Goal: Task Accomplishment & Management: Complete application form

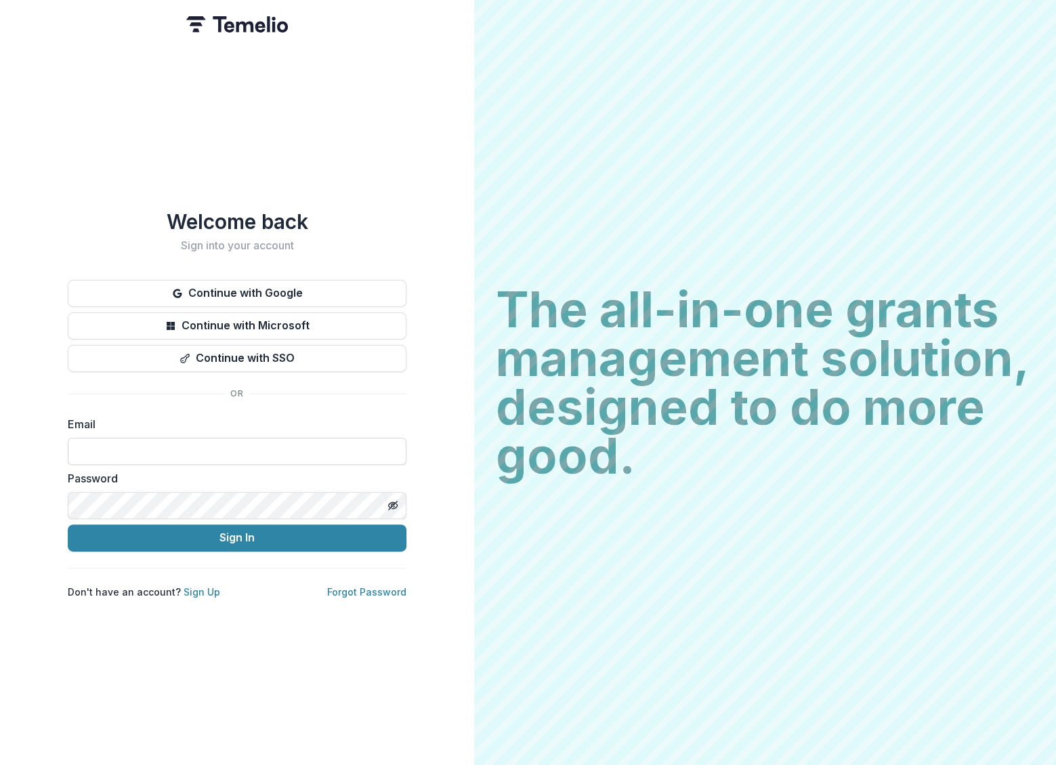
click at [362, 450] on input at bounding box center [237, 450] width 339 height 27
click at [230, 442] on input at bounding box center [237, 450] width 339 height 27
click at [292, 377] on div "Welcome back Sign into your account Continue with Google Continue with Microsof…" at bounding box center [237, 403] width 339 height 389
drag, startPoint x: 203, startPoint y: 475, endPoint x: 196, endPoint y: 451, distance: 25.5
click at [201, 473] on label "Password" at bounding box center [233, 478] width 330 height 16
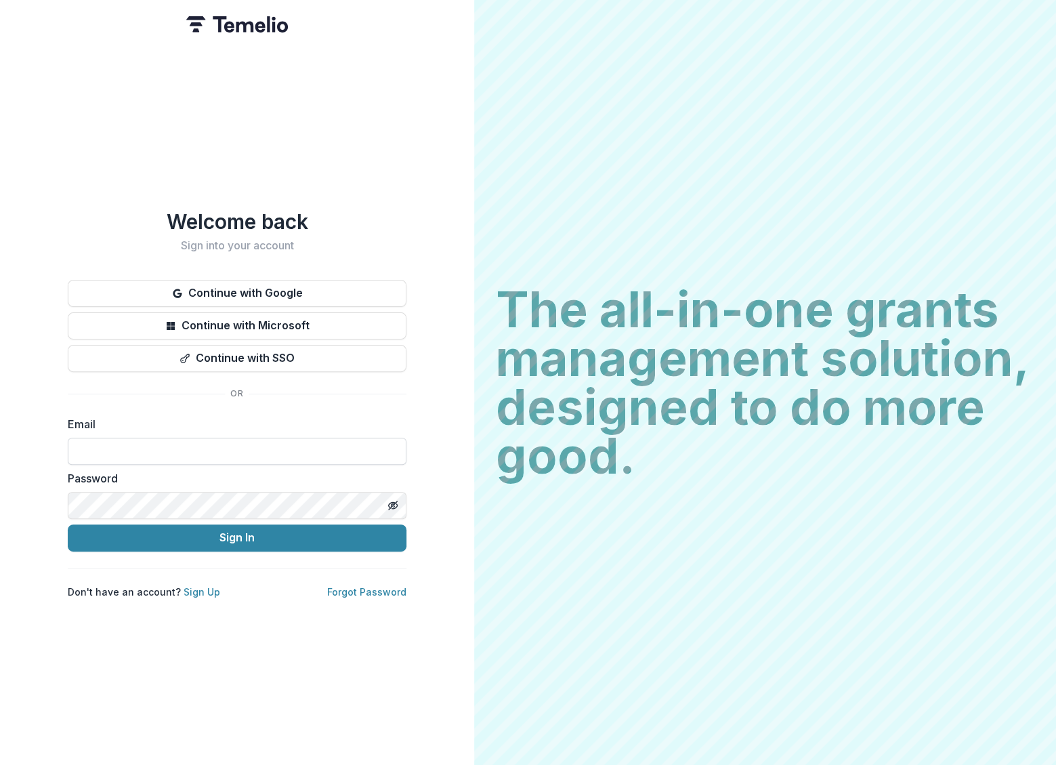
click at [195, 450] on input at bounding box center [237, 450] width 339 height 27
drag, startPoint x: 195, startPoint y: 450, endPoint x: 208, endPoint y: 434, distance: 20.7
click at [195, 450] on input at bounding box center [237, 450] width 339 height 27
click at [228, 452] on input at bounding box center [237, 450] width 339 height 27
click at [221, 438] on input at bounding box center [237, 450] width 339 height 27
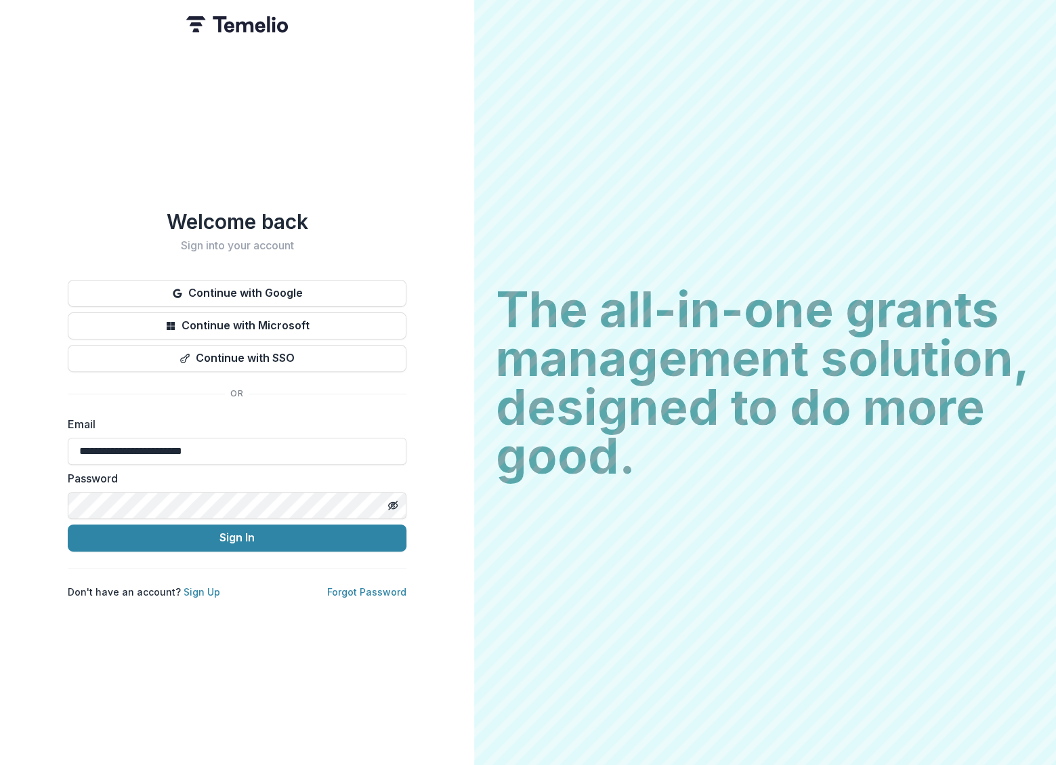
type input "**********"
click at [8, 635] on div "**********" at bounding box center [237, 382] width 474 height 765
click at [303, 286] on button "Continue with Google" at bounding box center [237, 293] width 339 height 27
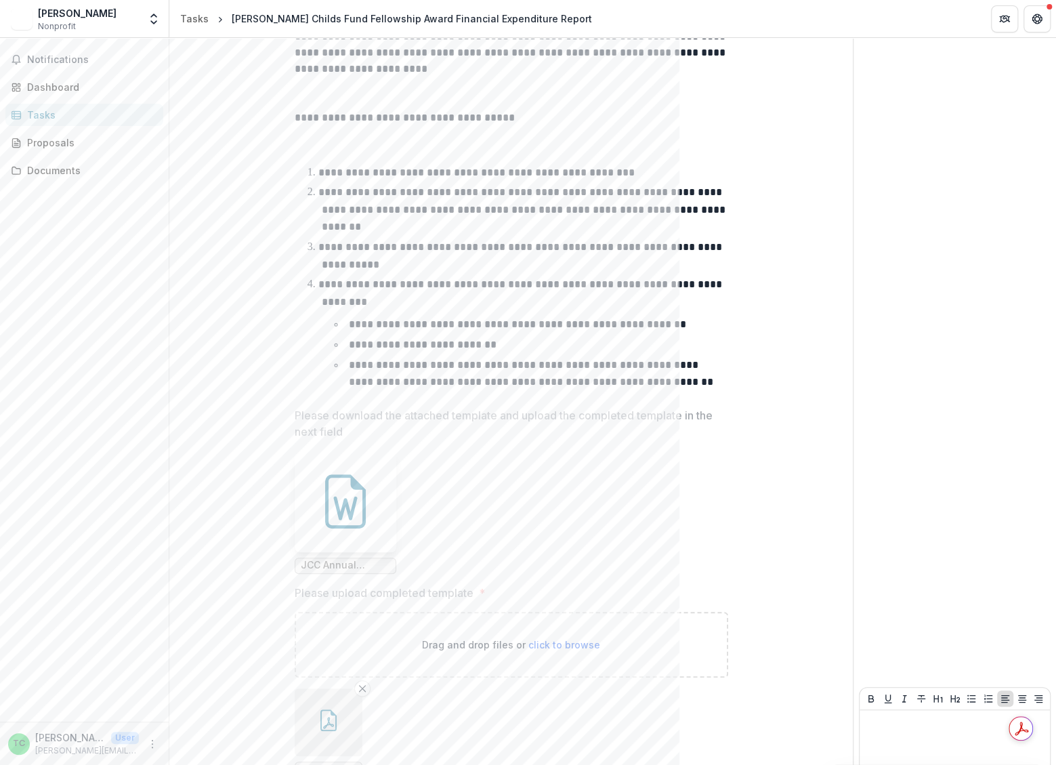
scroll to position [338, 0]
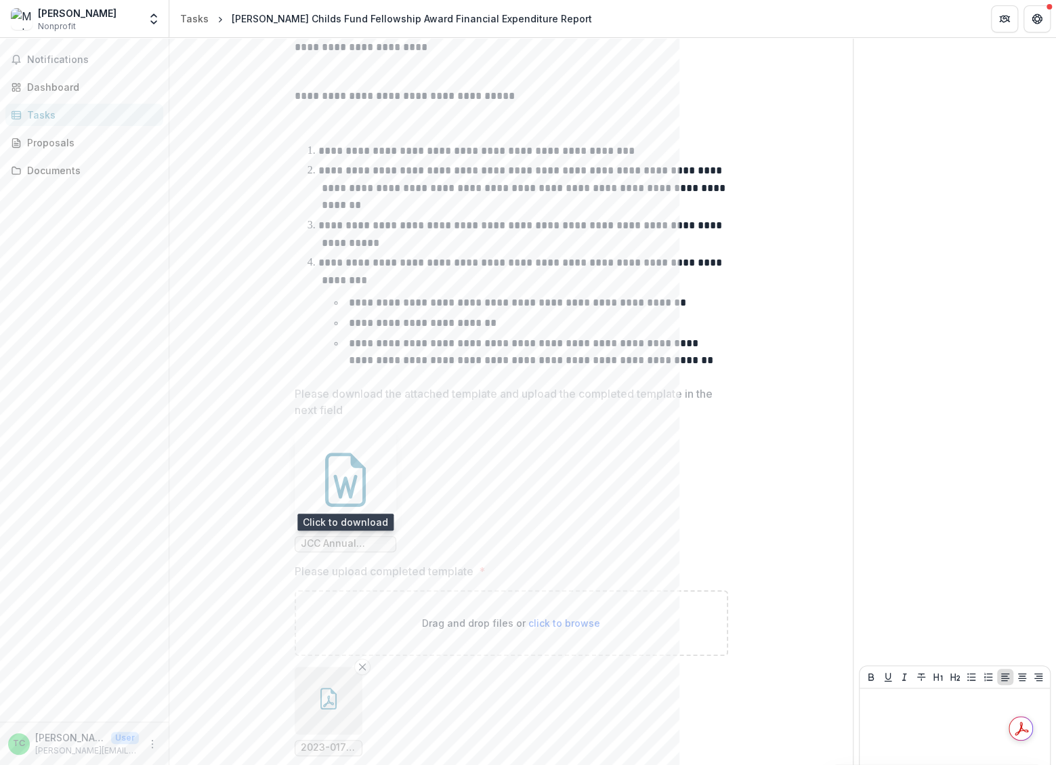
click at [347, 463] on icon at bounding box center [345, 479] width 54 height 54
click at [458, 429] on ul "Loading... JCC Annual Financial Report Template.docx" at bounding box center [511, 490] width 433 height 123
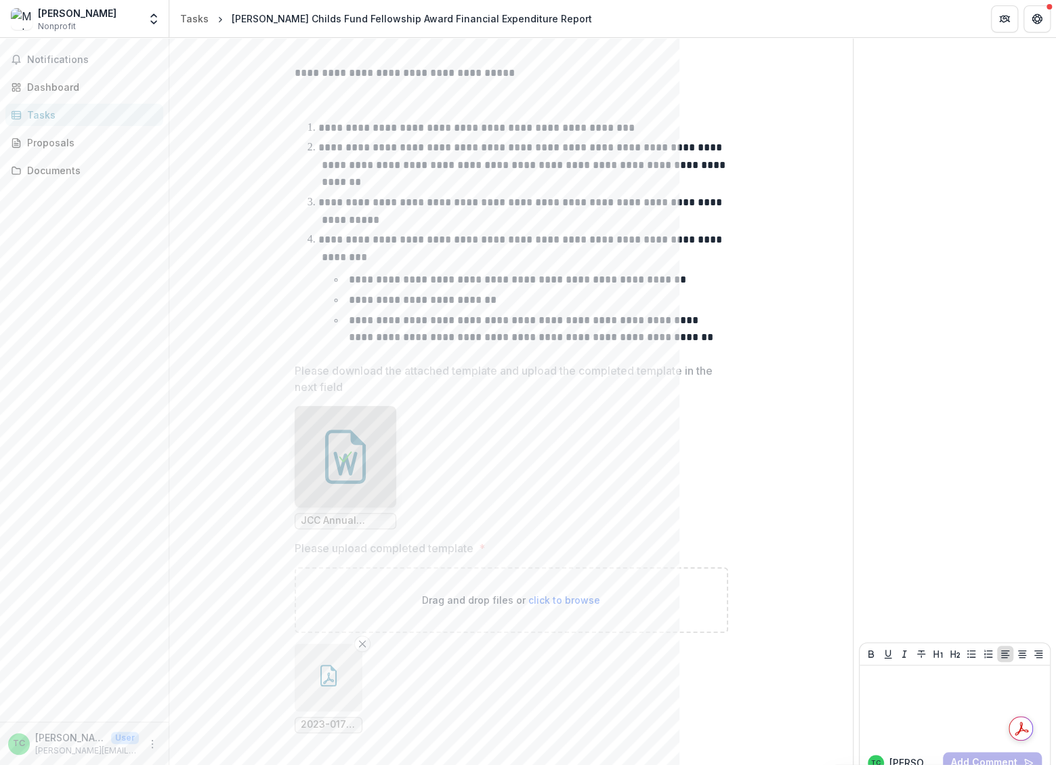
click at [806, 360] on div "**********" at bounding box center [511, 283] width 640 height 964
click at [334, 664] on icon "button" at bounding box center [329, 675] width 22 height 22
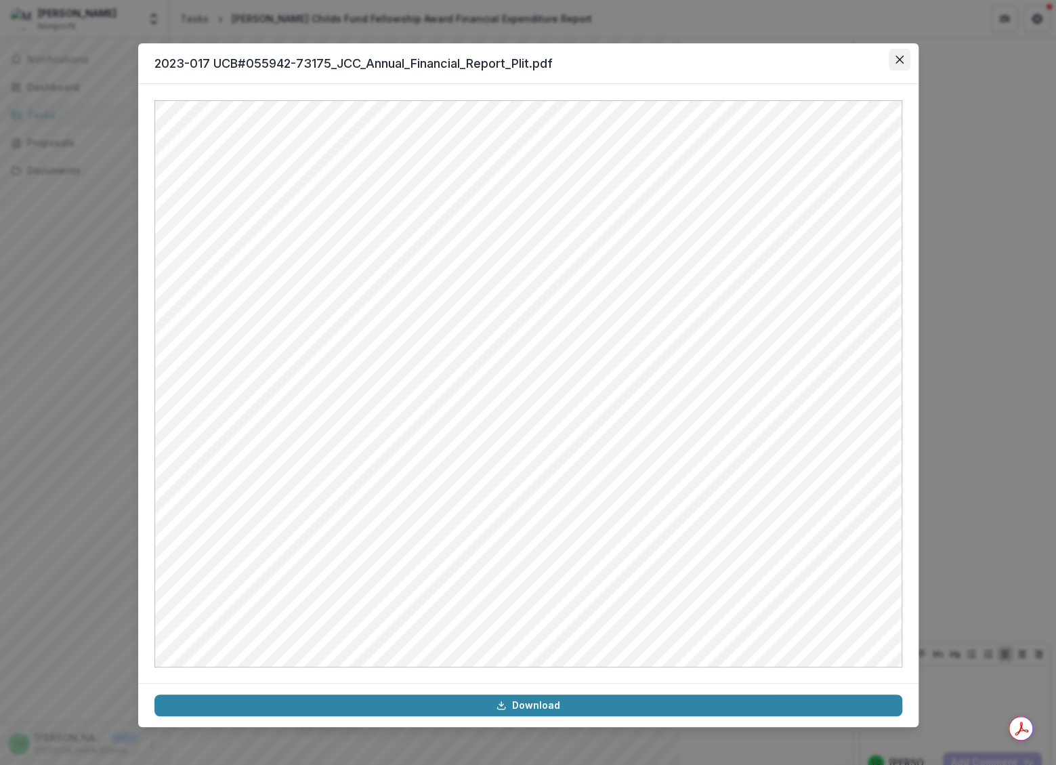
click at [897, 62] on icon "Close" at bounding box center [899, 60] width 8 height 8
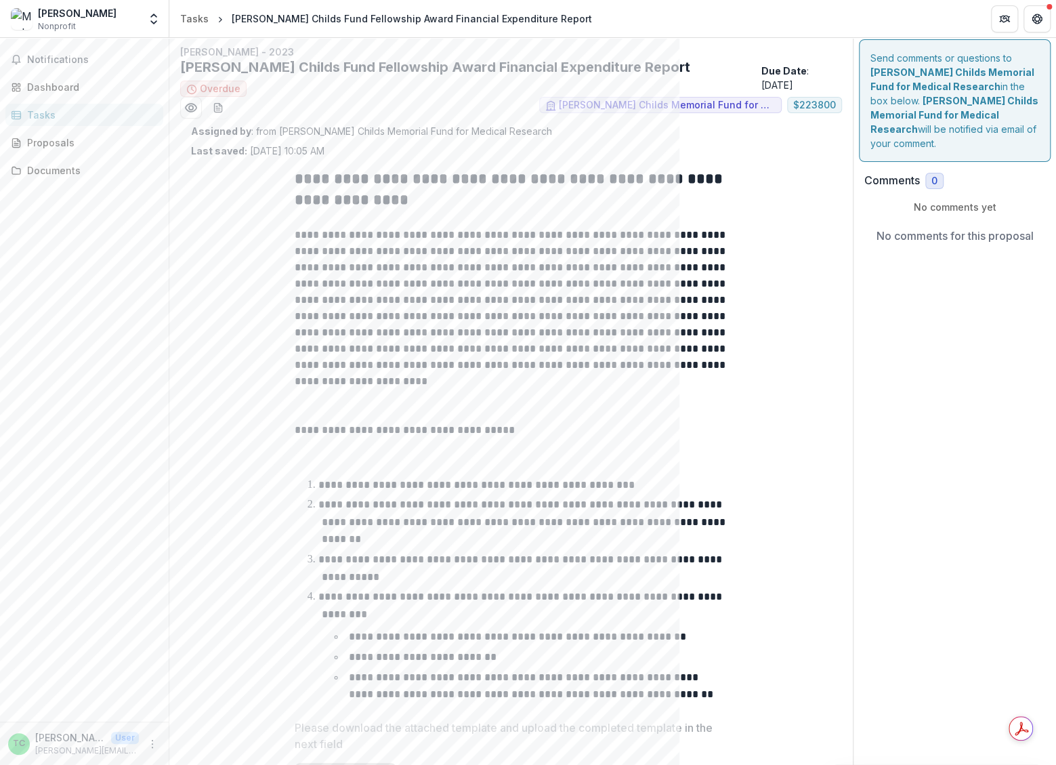
scroll to position [0, 0]
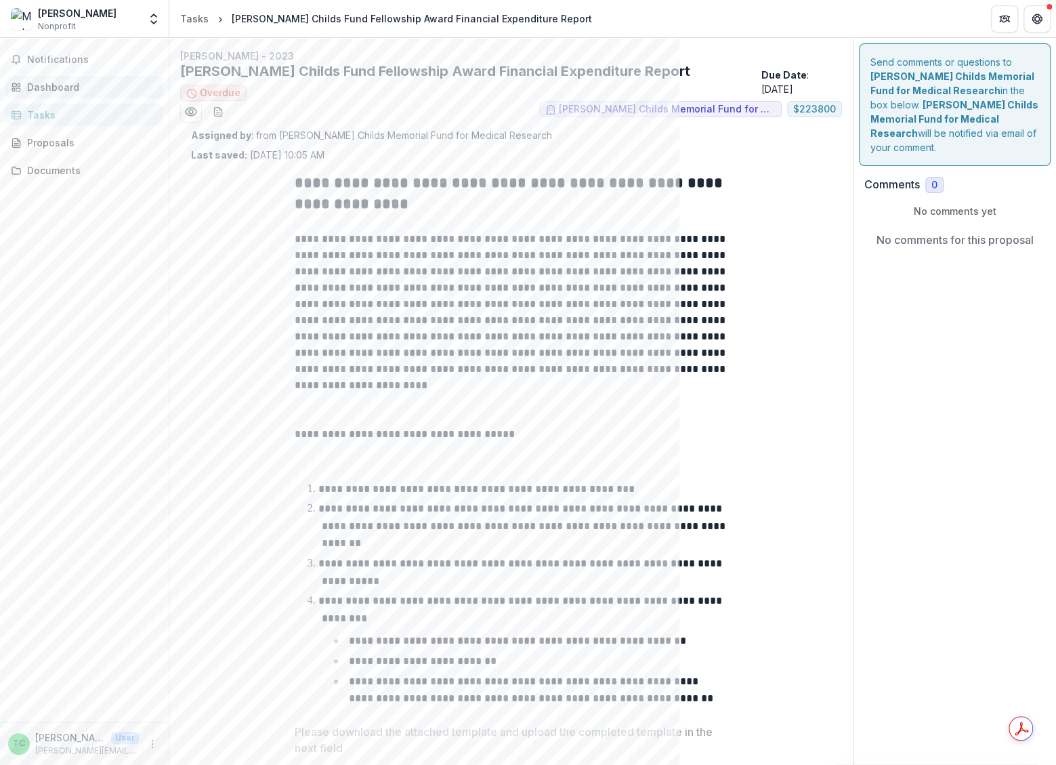
click at [27, 87] on div "Dashboard" at bounding box center [89, 87] width 125 height 14
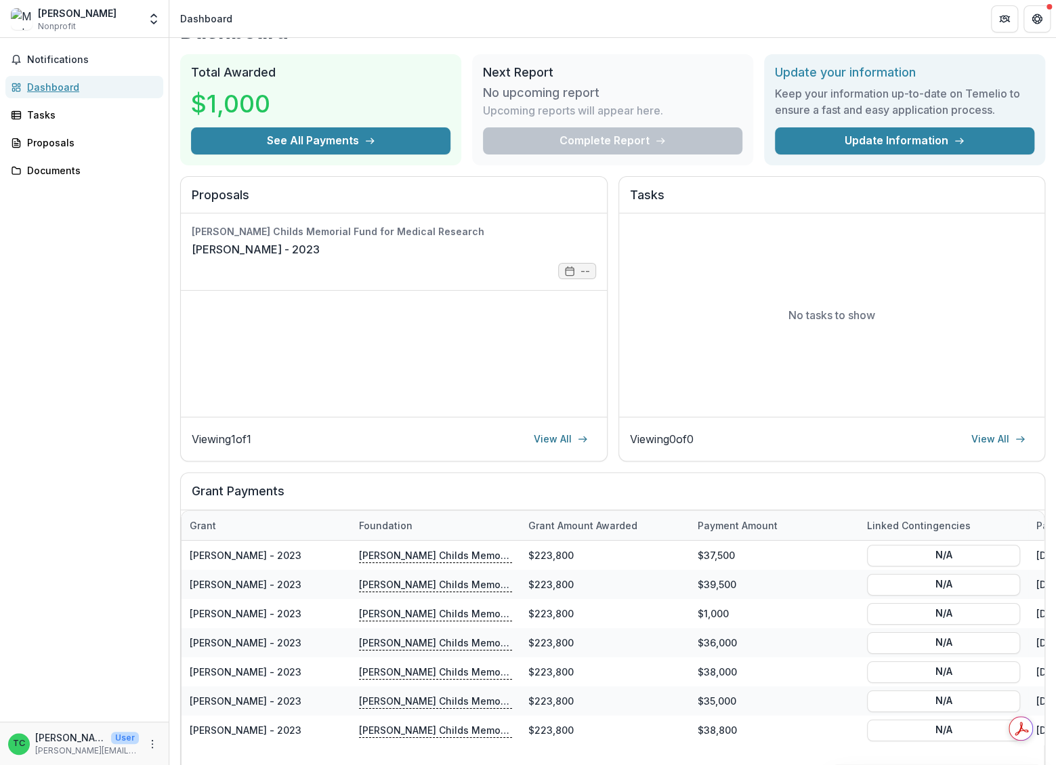
scroll to position [95, 0]
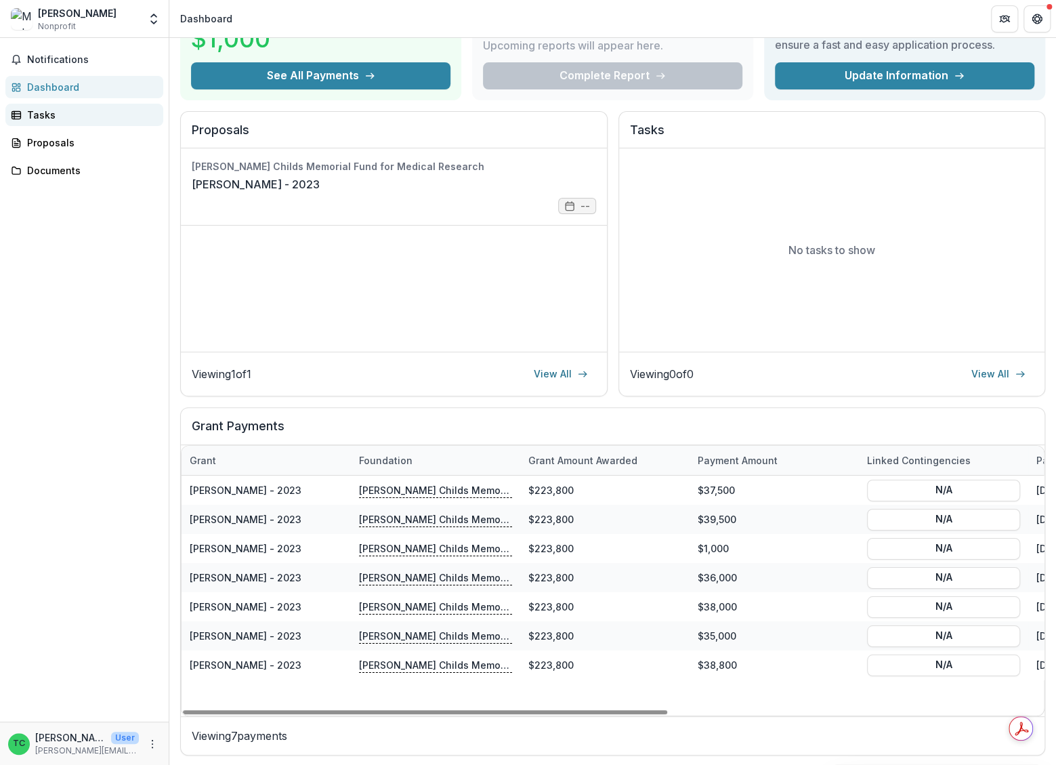
click at [49, 121] on div "Tasks" at bounding box center [89, 115] width 125 height 14
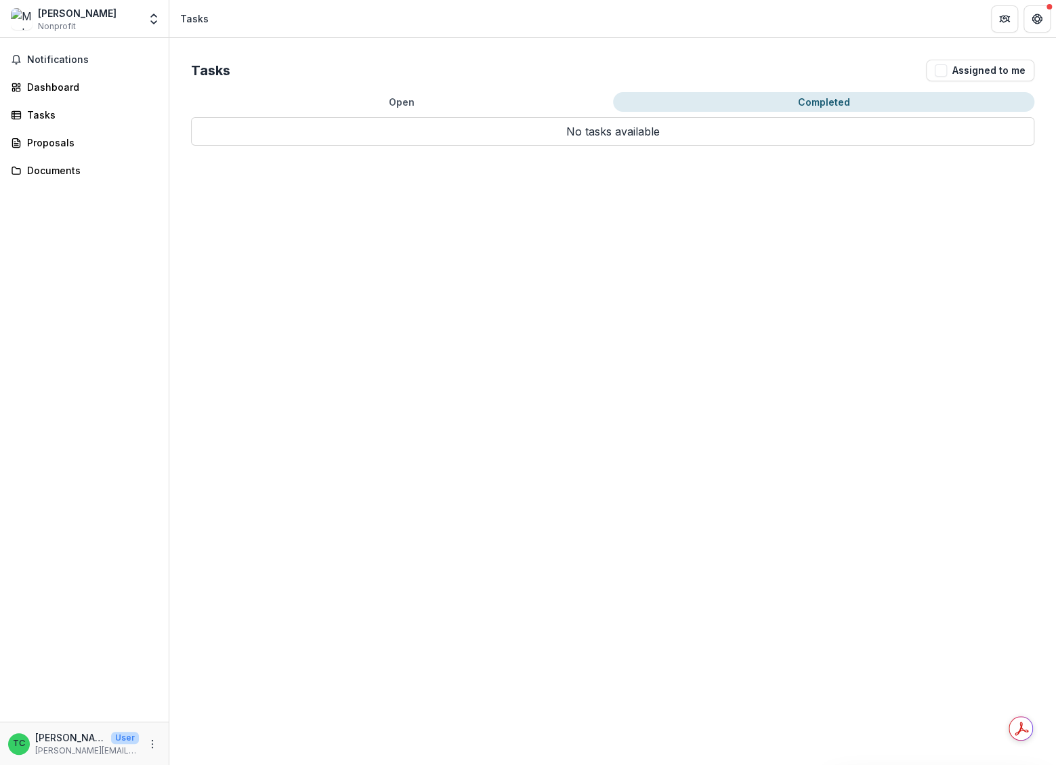
click at [812, 106] on button "Completed" at bounding box center [824, 102] width 422 height 20
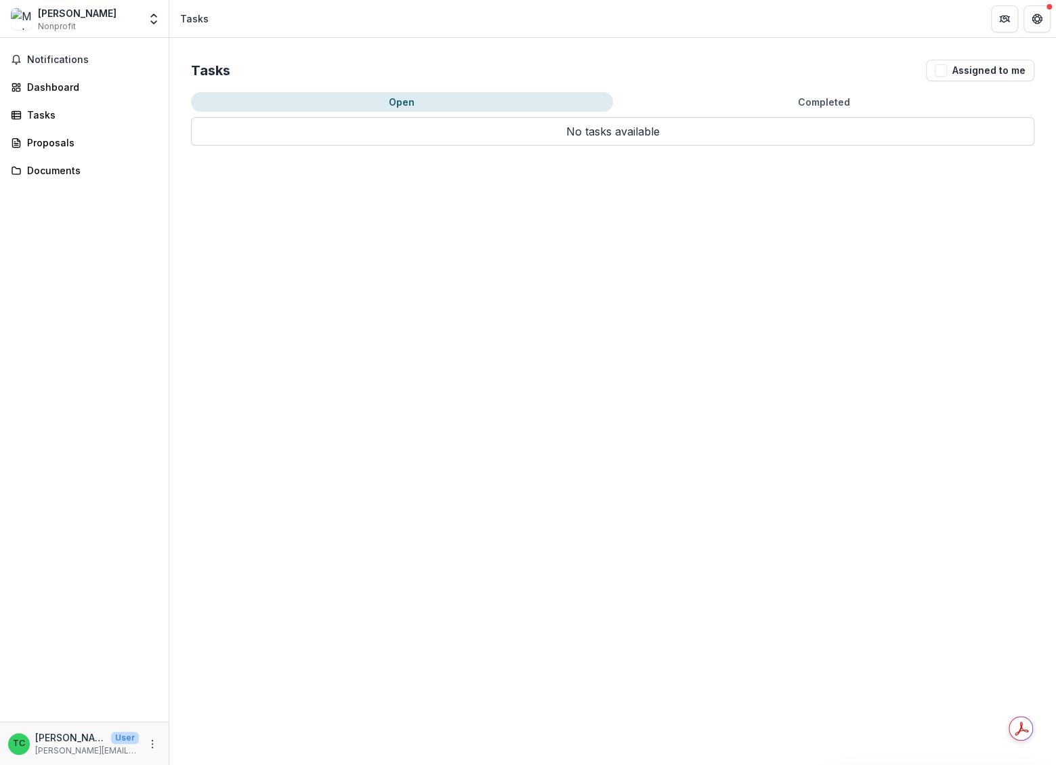
click at [491, 96] on button "Open" at bounding box center [402, 102] width 422 height 20
drag, startPoint x: 838, startPoint y: 133, endPoint x: 906, endPoint y: 93, distance: 78.6
click at [839, 133] on p "No tasks available" at bounding box center [612, 131] width 843 height 28
click at [951, 65] on button "Assigned to me" at bounding box center [980, 71] width 108 height 22
click at [658, 125] on p "No tasks available" at bounding box center [612, 131] width 843 height 28
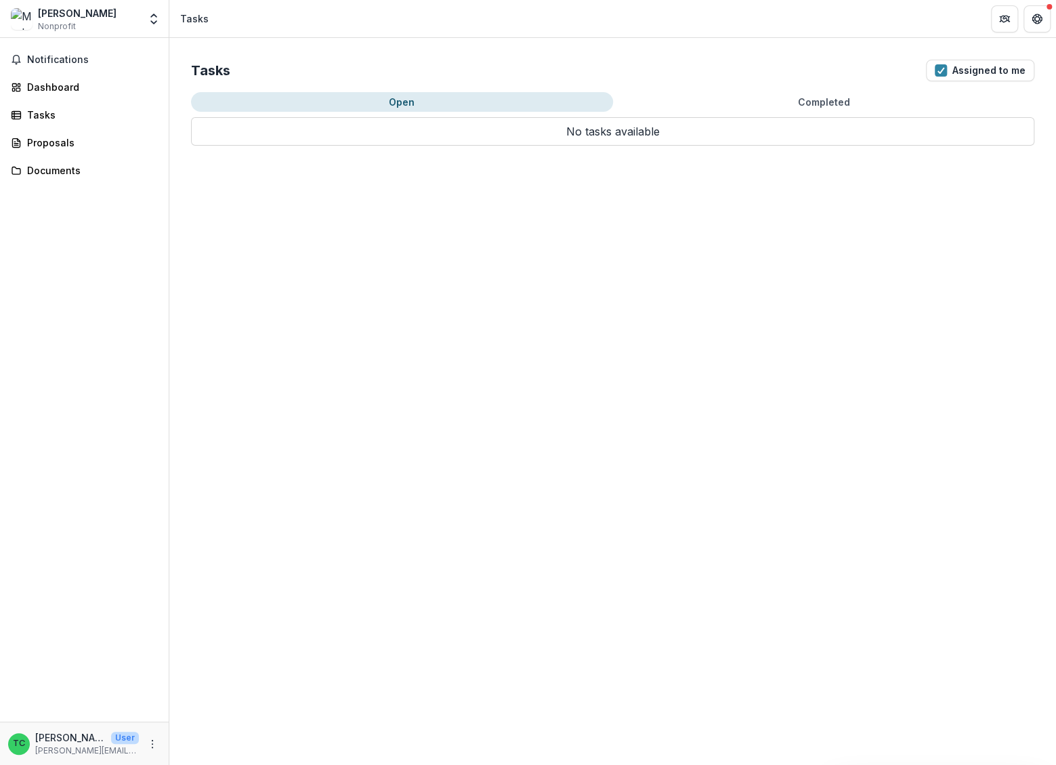
click at [658, 142] on p "No tasks available" at bounding box center [612, 131] width 843 height 28
click at [1035, 20] on icon "Get Help" at bounding box center [1036, 19] width 11 height 11
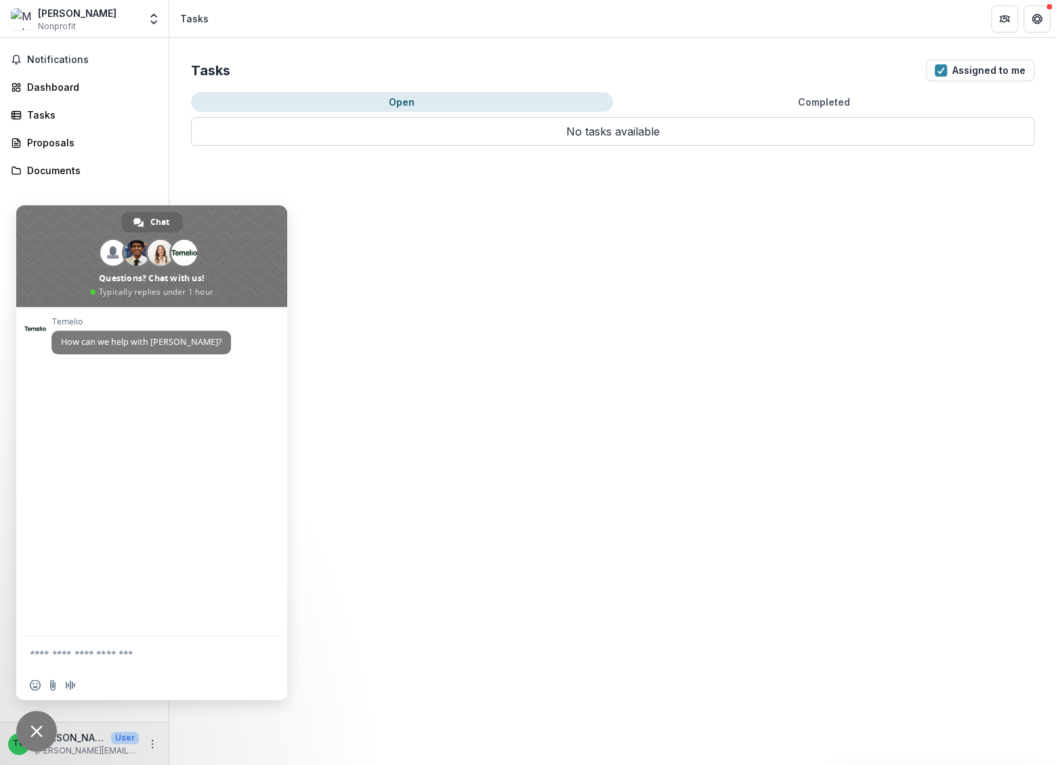
click at [45, 727] on span "Close chat" at bounding box center [36, 730] width 41 height 41
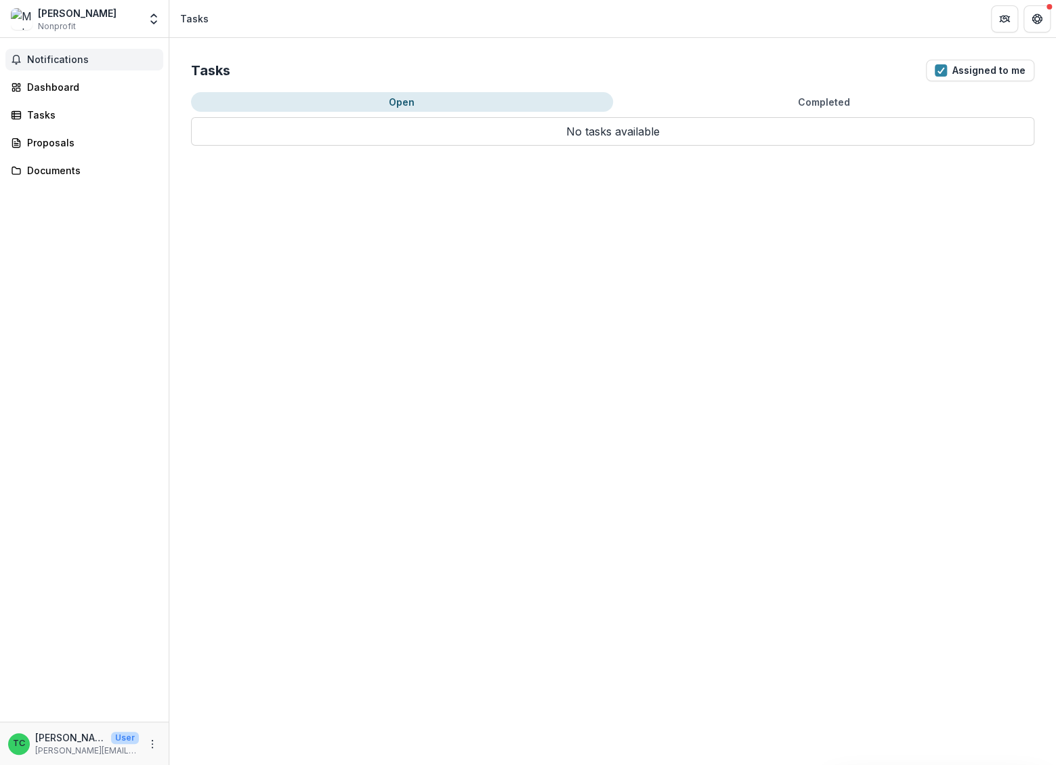
click at [67, 59] on span "Notifications" at bounding box center [92, 60] width 131 height 12
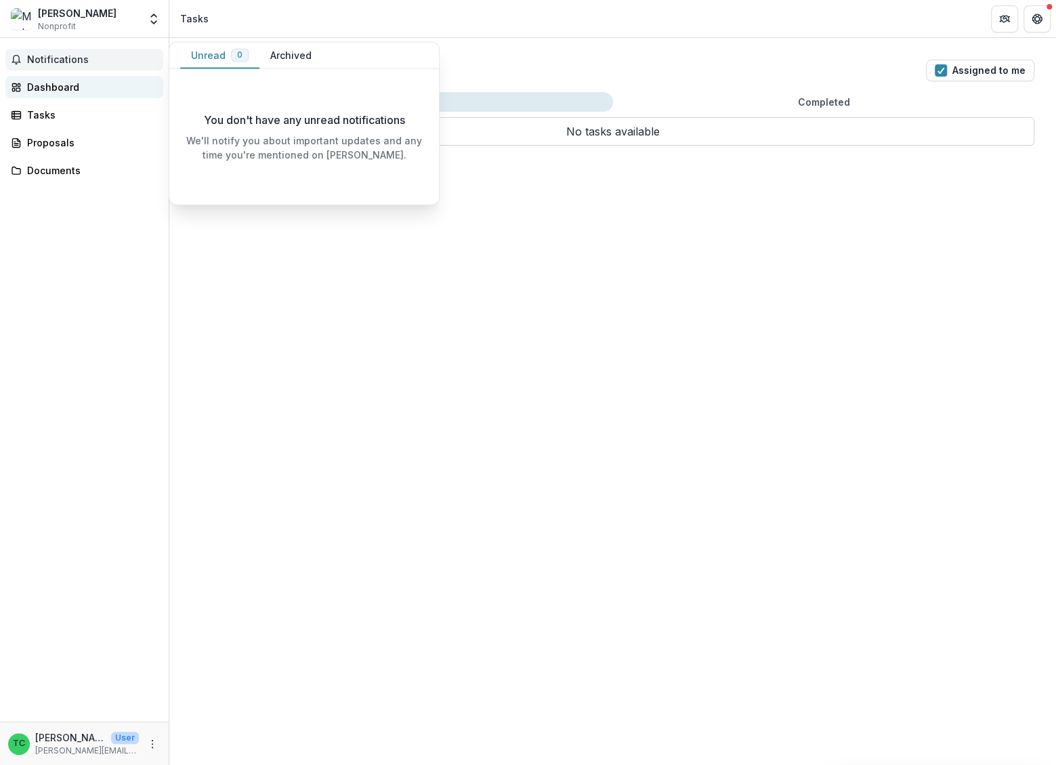
click at [75, 83] on div "Dashboard" at bounding box center [89, 87] width 125 height 14
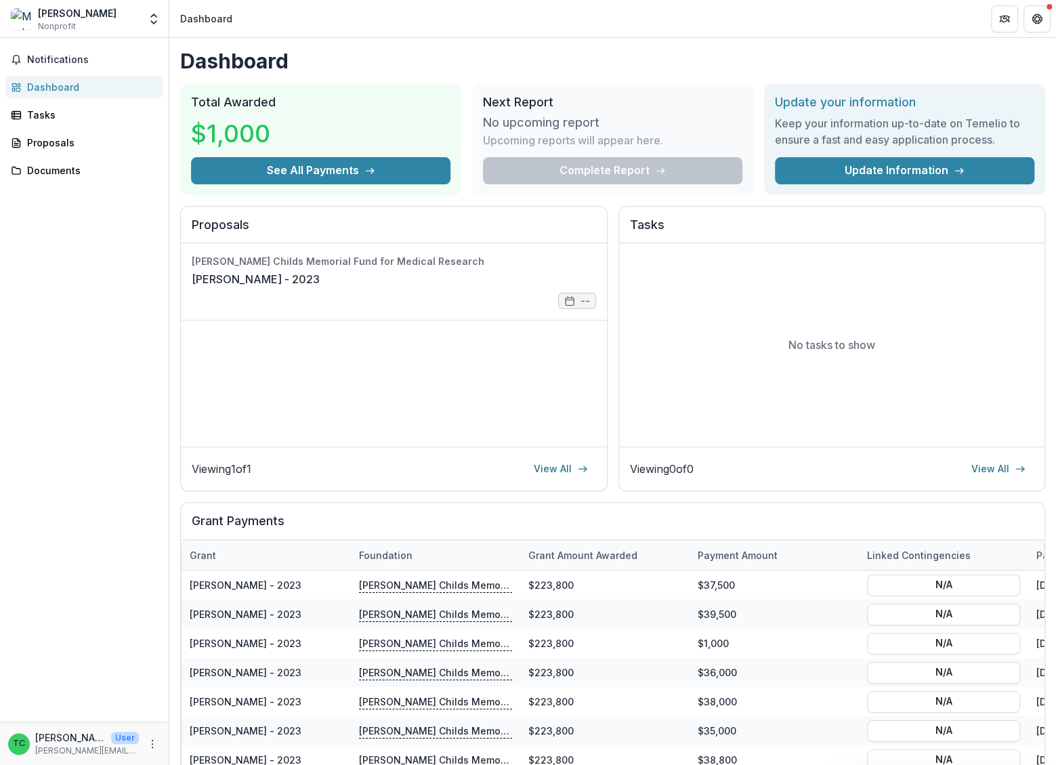
click at [599, 164] on div "Complete Report" at bounding box center [612, 170] width 259 height 27
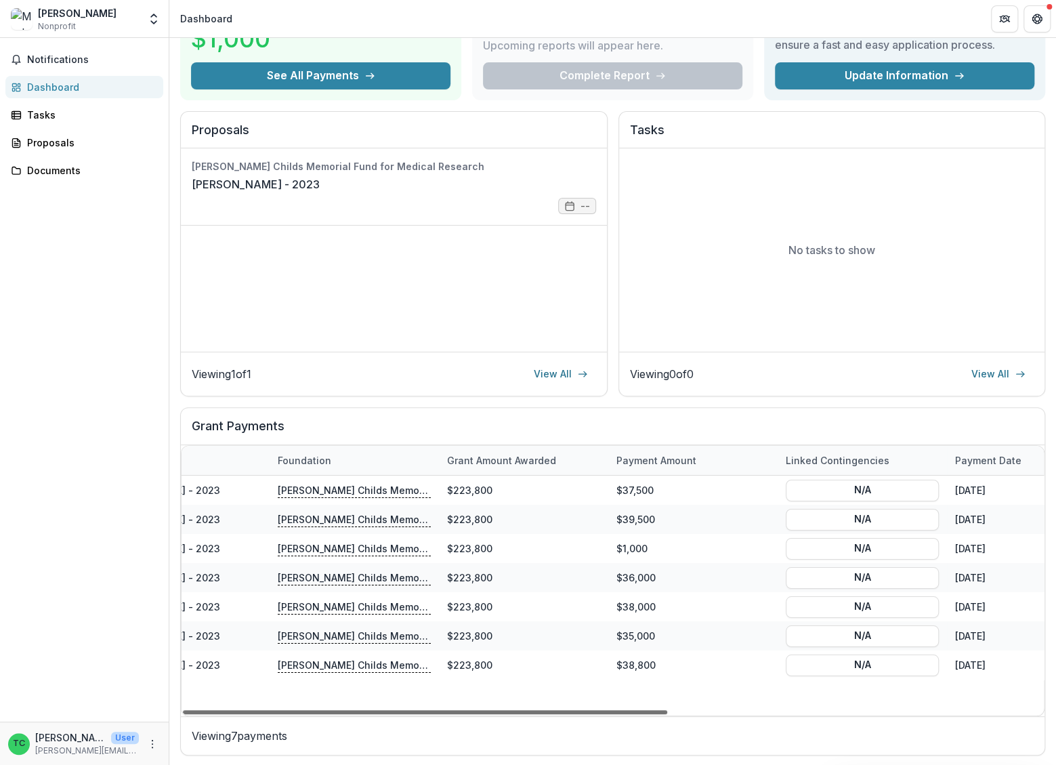
scroll to position [0, 8]
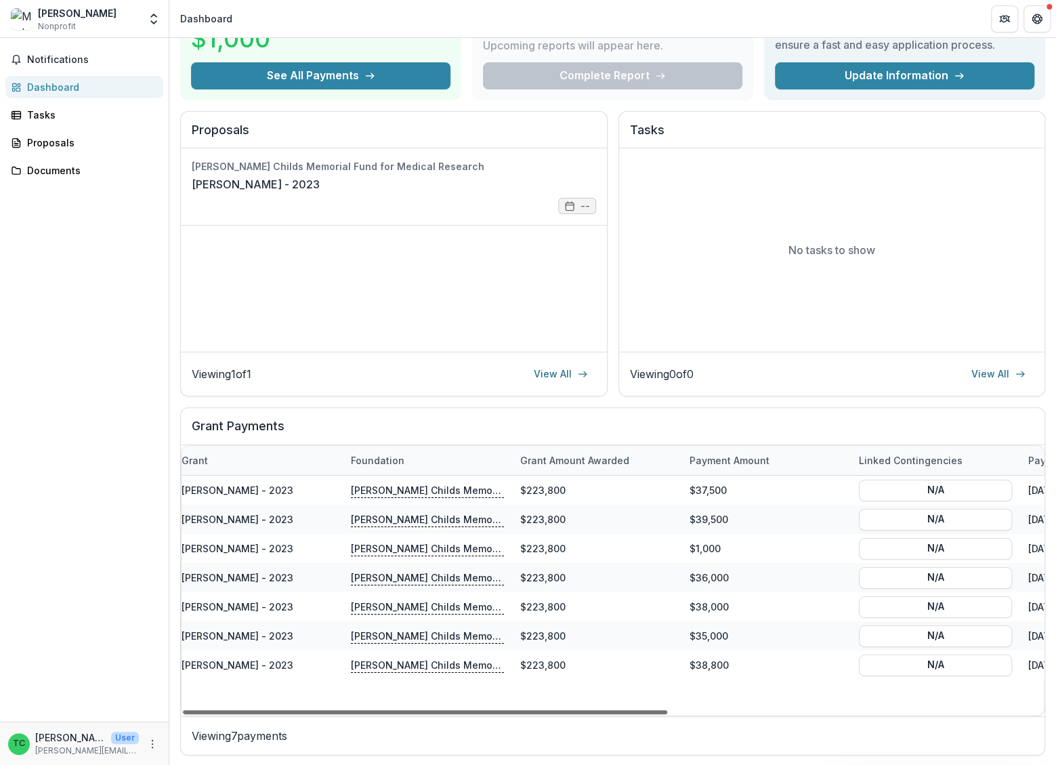
drag, startPoint x: 589, startPoint y: 708, endPoint x: 565, endPoint y: 776, distance: 71.7
click at [565, 714] on div at bounding box center [425, 712] width 484 height 4
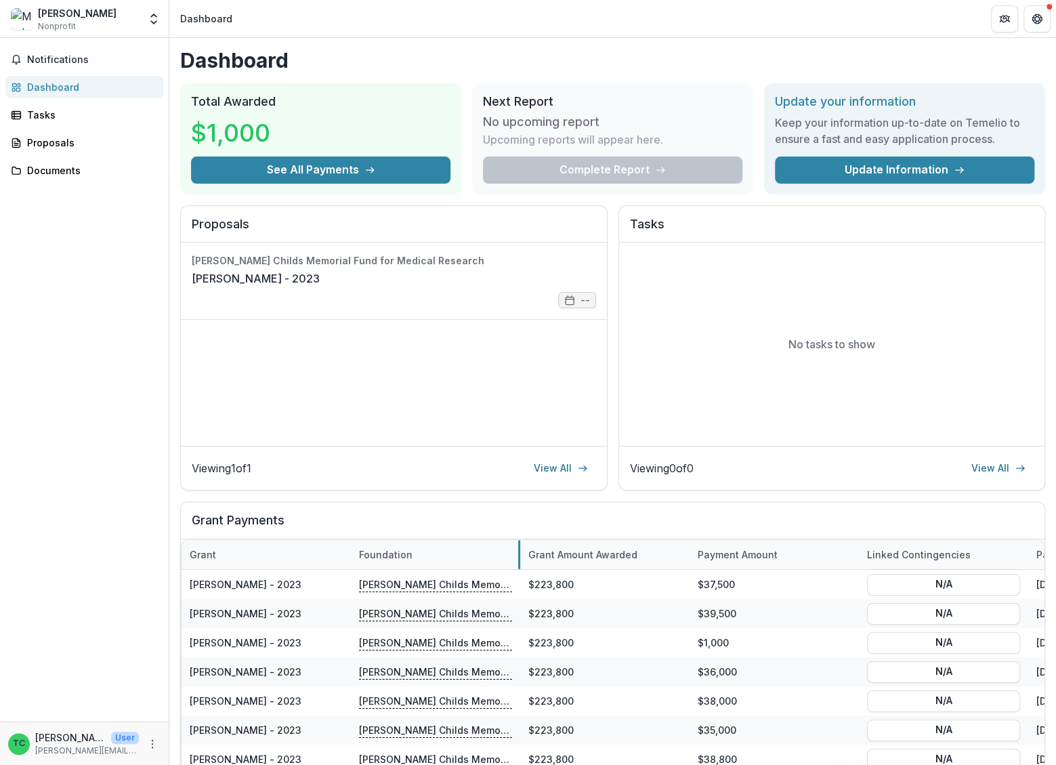
scroll to position [0, 0]
click at [22, 166] on link "Documents" at bounding box center [84, 170] width 158 height 22
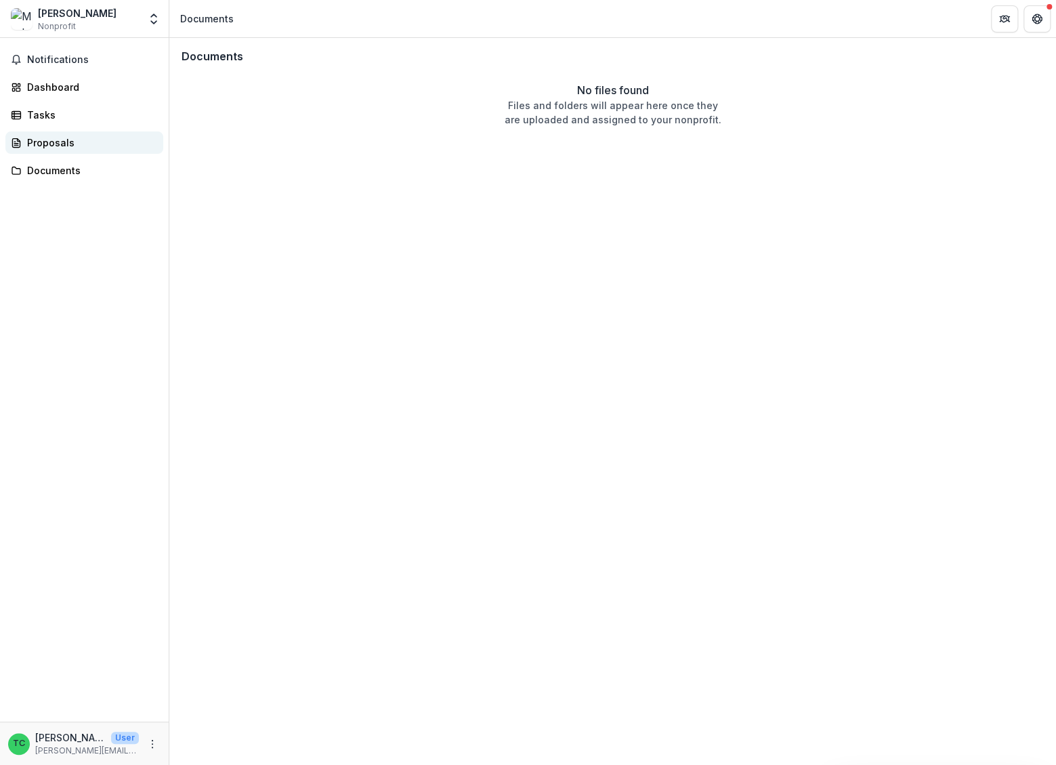
click at [67, 132] on link "Proposals" at bounding box center [84, 142] width 158 height 22
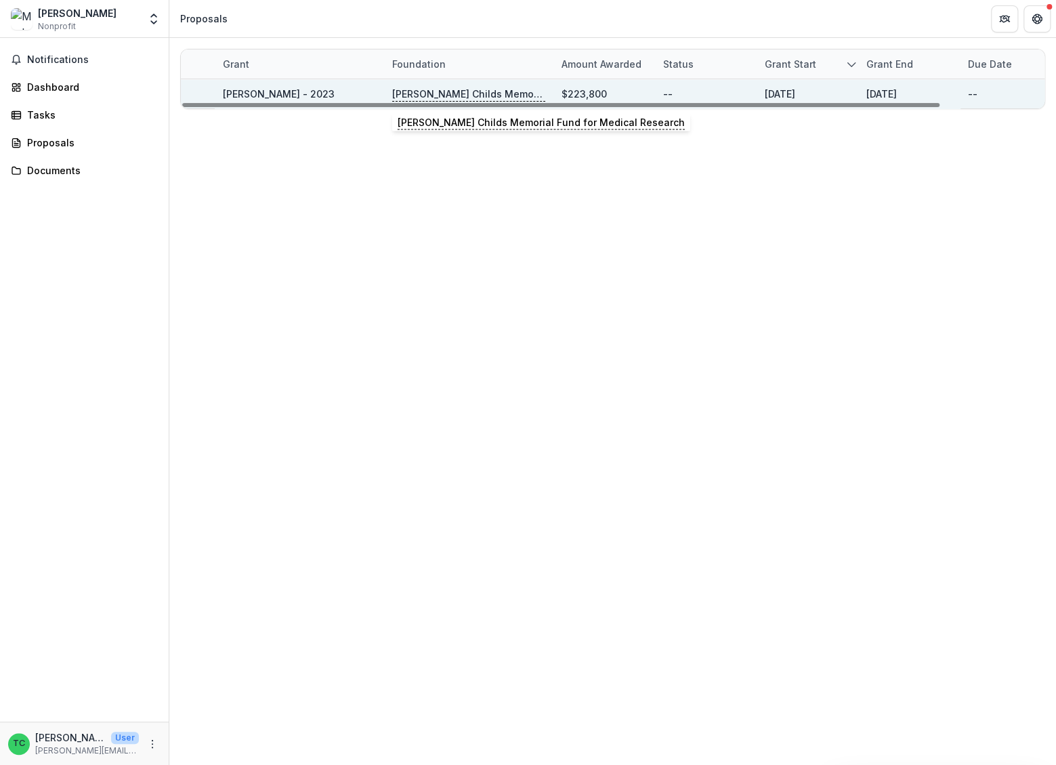
click at [430, 93] on p "[PERSON_NAME] Childs Memorial Fund for Medical Research" at bounding box center [468, 94] width 153 height 15
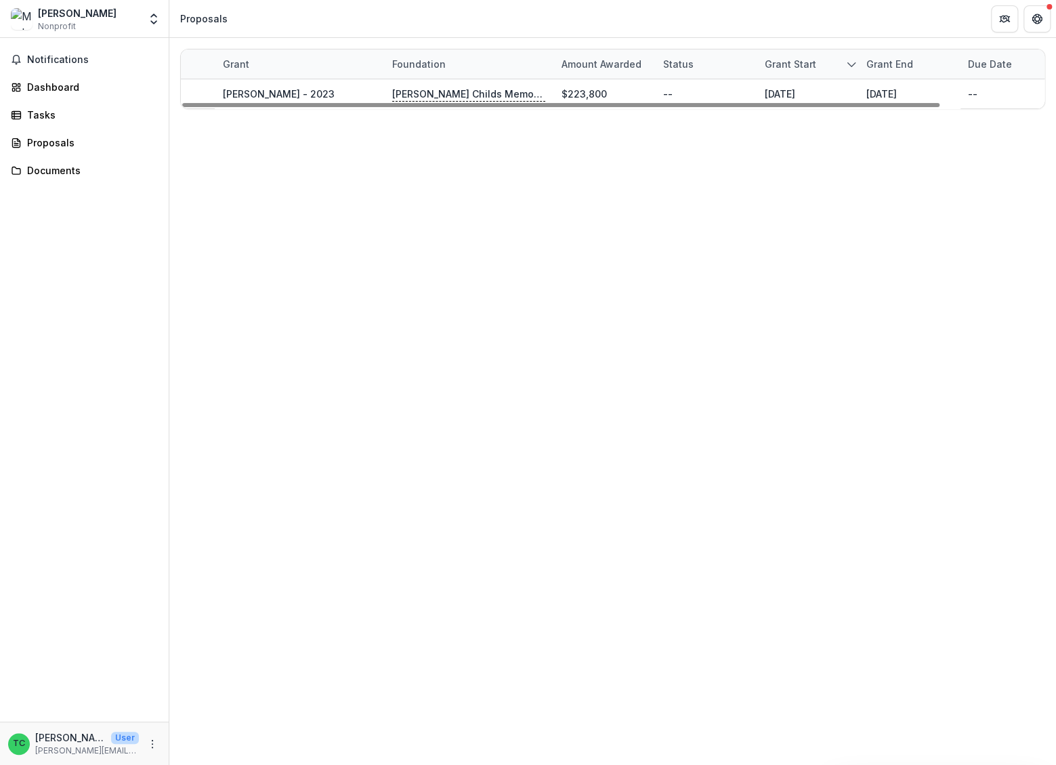
click at [310, 200] on div "Grant Foundation Amount awarded Status Grant start Grant end Due Date Report Du…" at bounding box center [612, 401] width 886 height 727
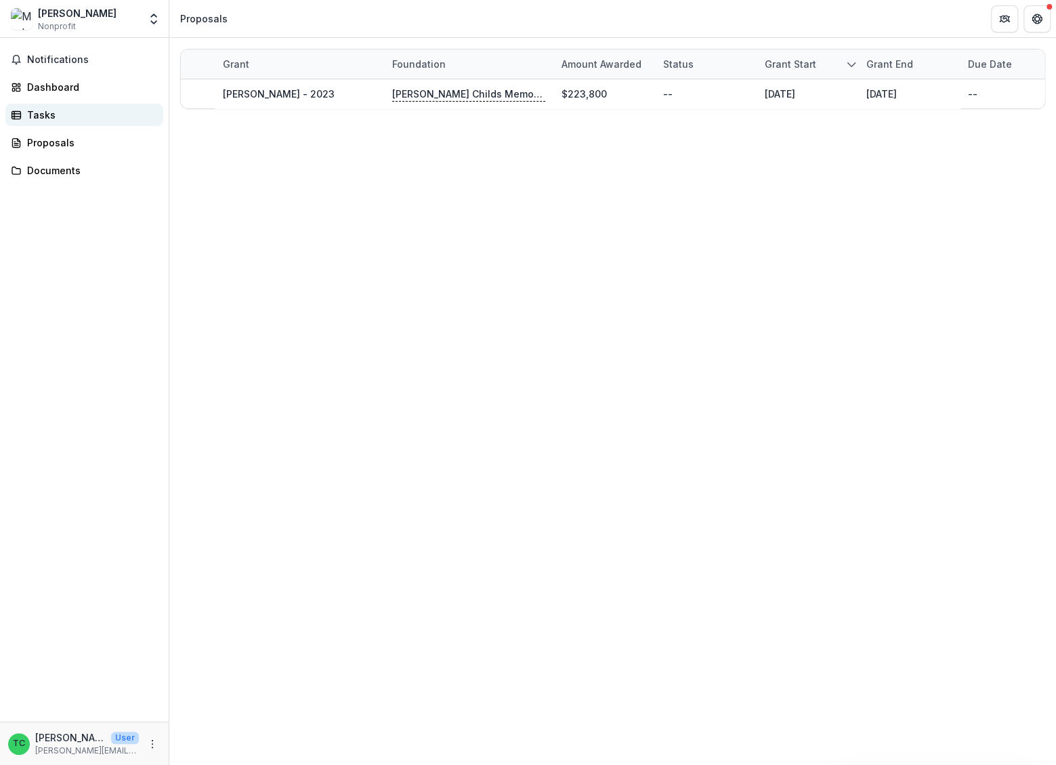
click at [51, 114] on div "Tasks" at bounding box center [89, 115] width 125 height 14
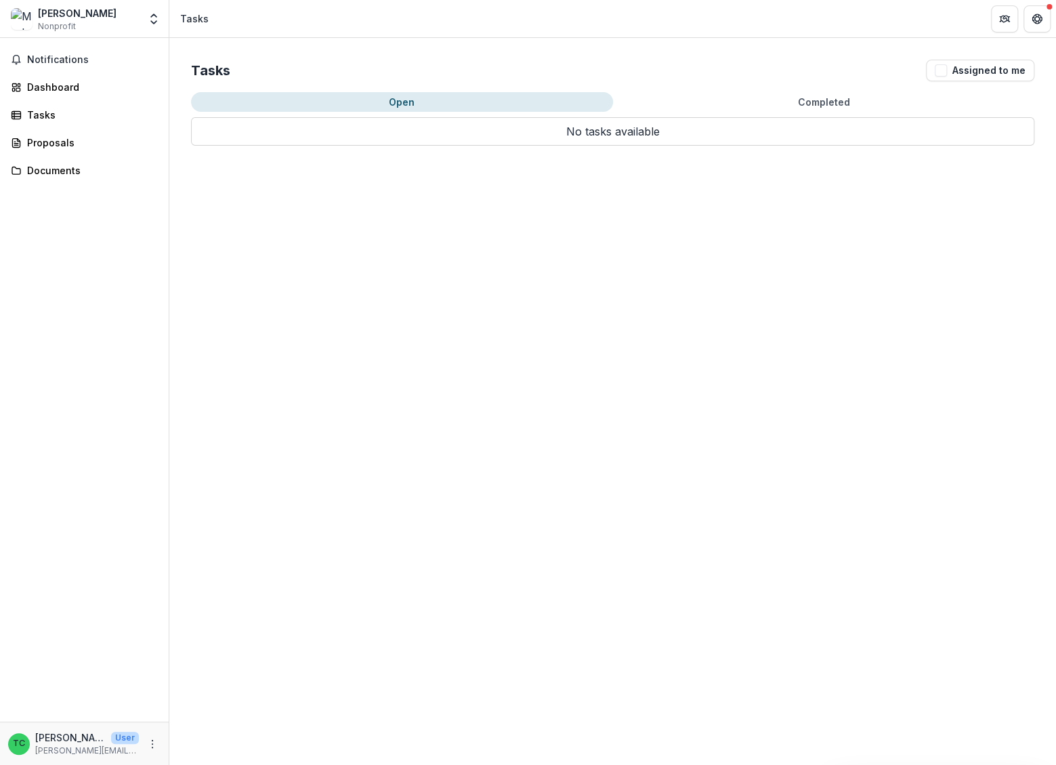
click at [849, 89] on div "Tasks Assigned to me Open Completed No tasks available No tasks available" at bounding box center [612, 102] width 886 height 129
click at [845, 100] on button "Completed" at bounding box center [824, 102] width 422 height 20
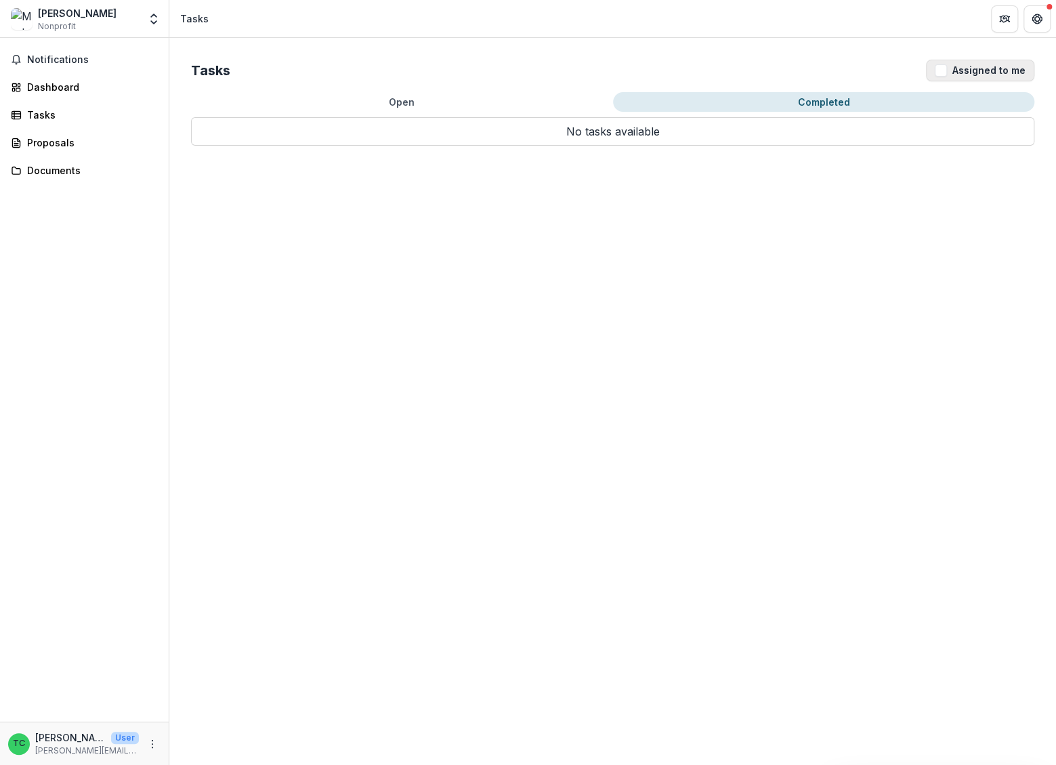
click at [936, 76] on button "Assigned to me" at bounding box center [980, 71] width 108 height 22
click at [1032, 14] on icon "Get Help" at bounding box center [1036, 19] width 11 height 11
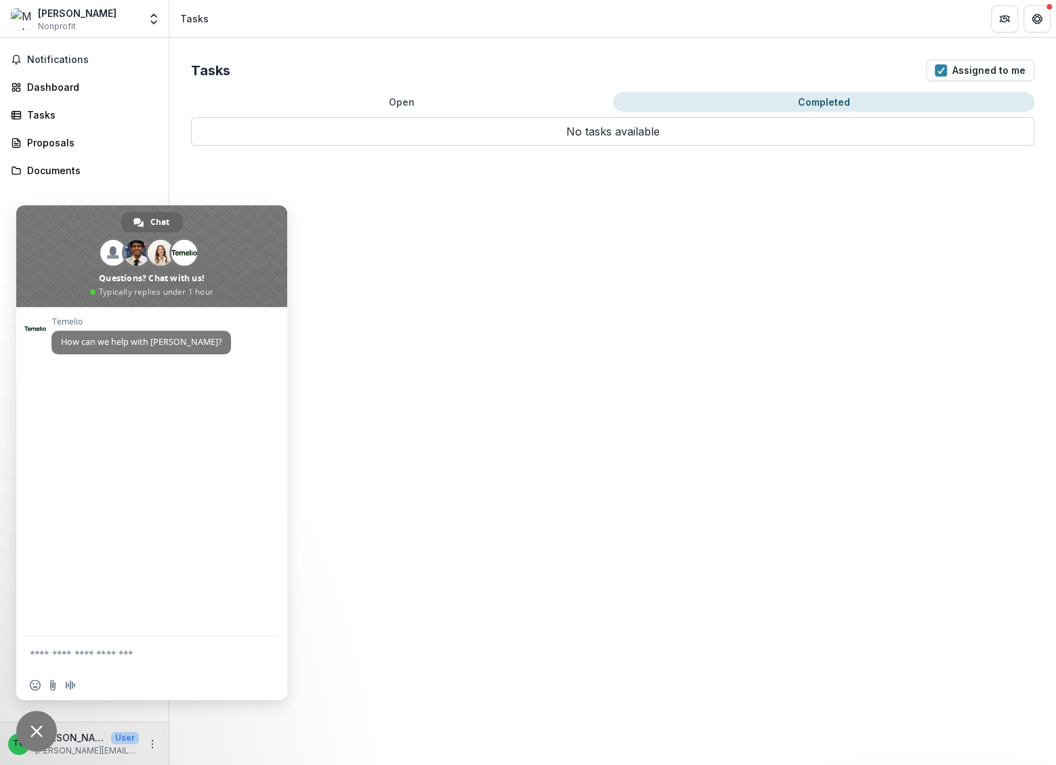
drag, startPoint x: 67, startPoint y: 737, endPoint x: 45, endPoint y: 741, distance: 22.7
click at [66, 737] on p "[PERSON_NAME]" at bounding box center [70, 737] width 70 height 14
click at [41, 739] on span "Close chat" at bounding box center [36, 730] width 41 height 41
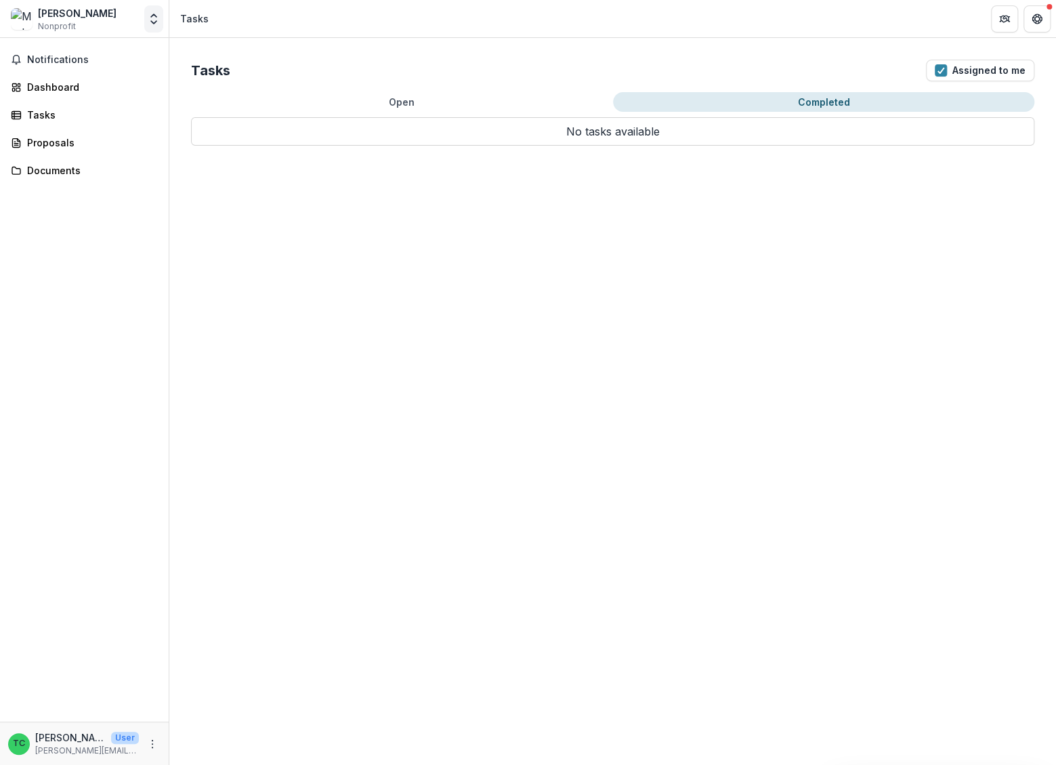
click at [146, 30] on button "Open entity switcher" at bounding box center [153, 18] width 19 height 27
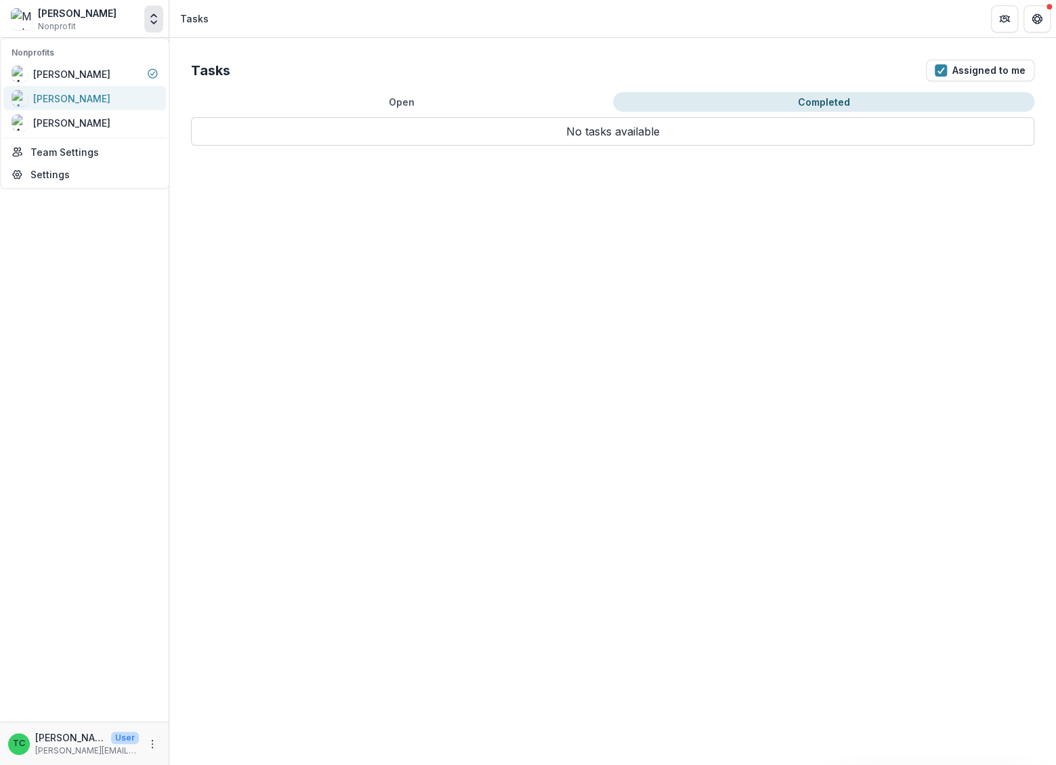
click at [83, 100] on div "[PERSON_NAME]" at bounding box center [85, 98] width 146 height 16
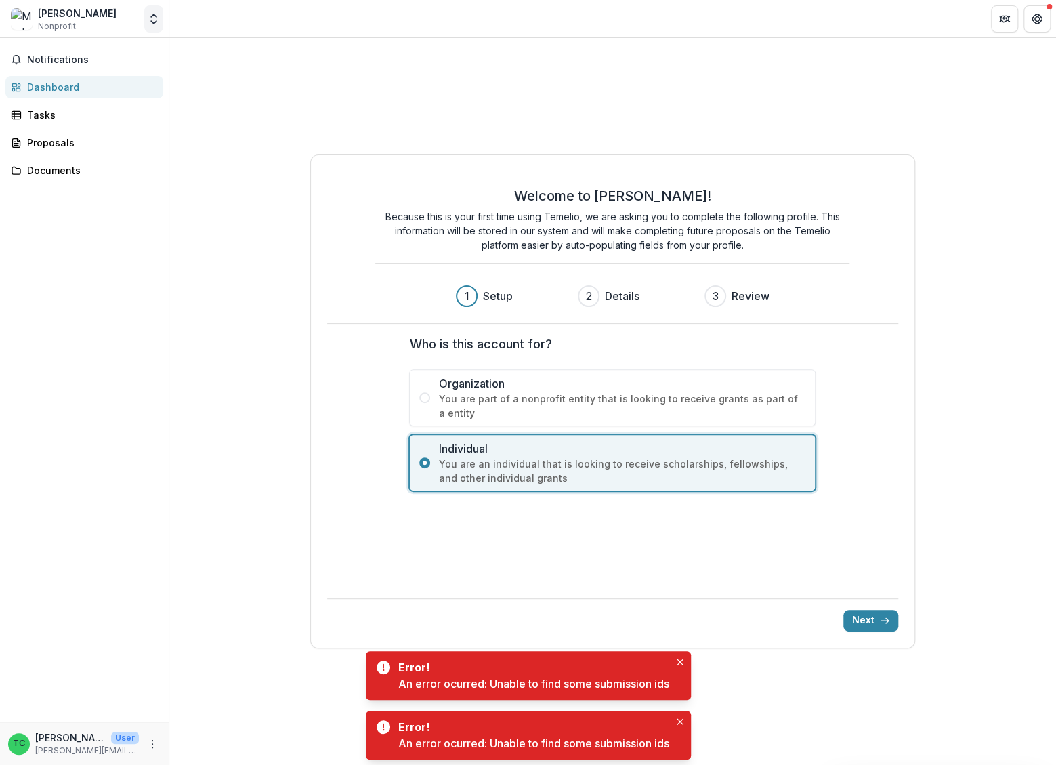
click at [152, 16] on polyline "Open entity switcher" at bounding box center [153, 15] width 5 height 3
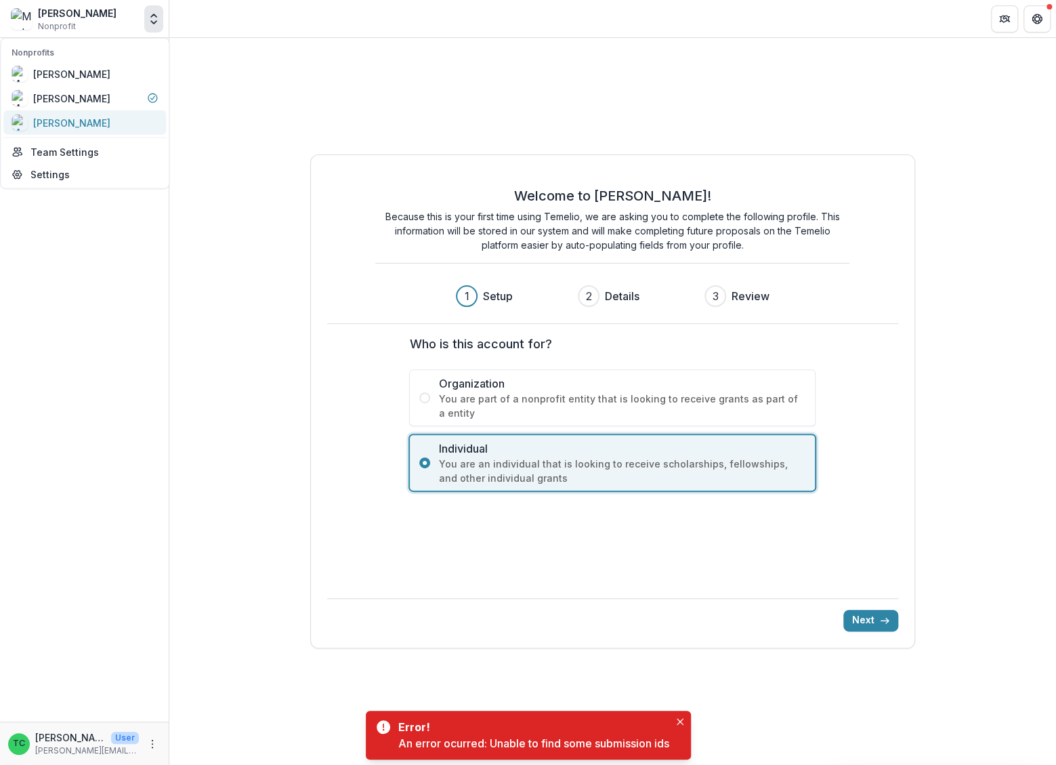
click at [52, 123] on div "[PERSON_NAME]" at bounding box center [71, 122] width 77 height 14
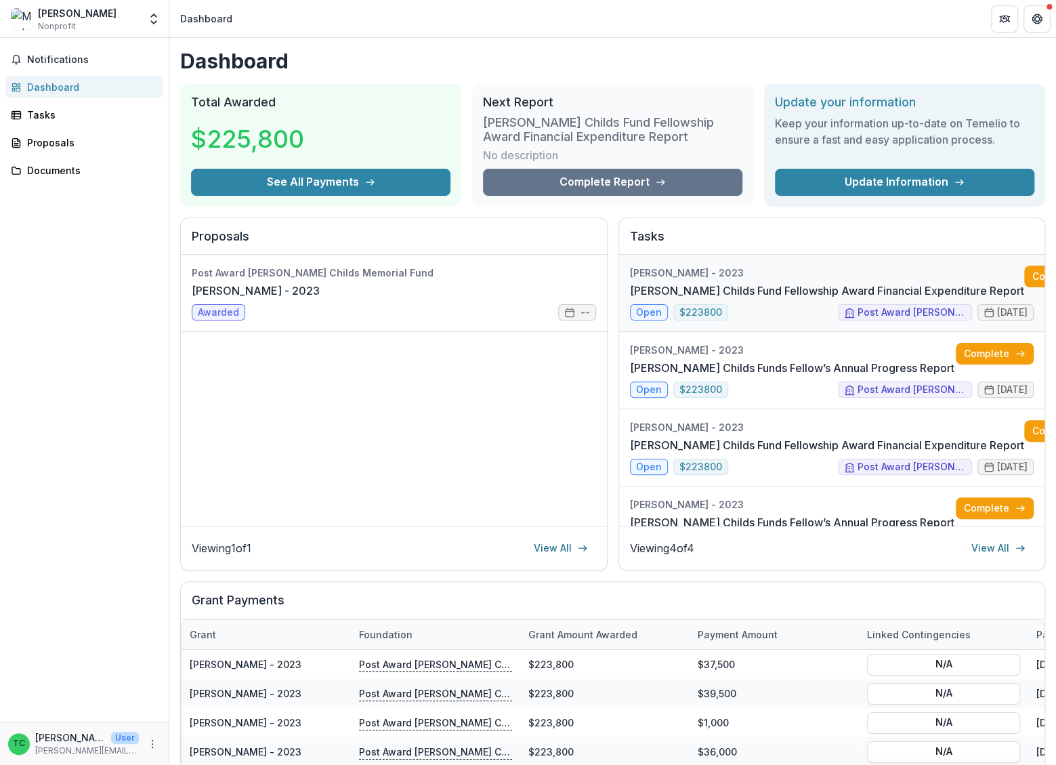
click at [953, 284] on link "[PERSON_NAME] Childs Fund Fellowship Award Financial Expenditure Report" at bounding box center [827, 290] width 394 height 16
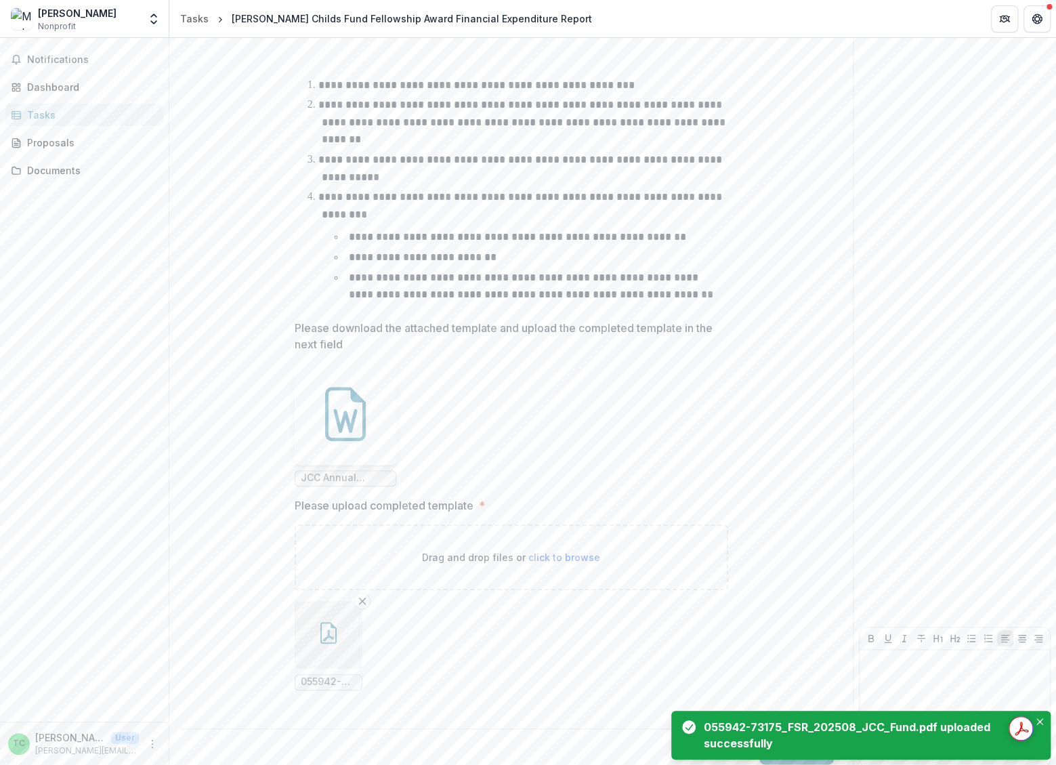
scroll to position [410, 0]
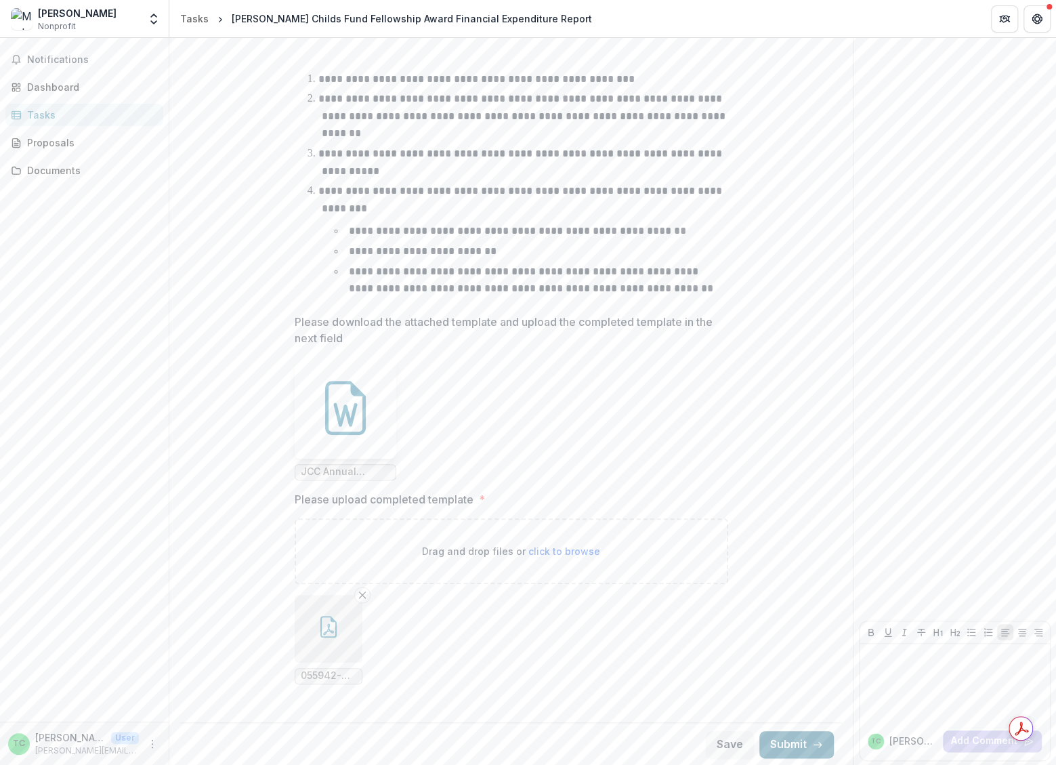
click at [782, 735] on button "Submit" at bounding box center [796, 744] width 74 height 27
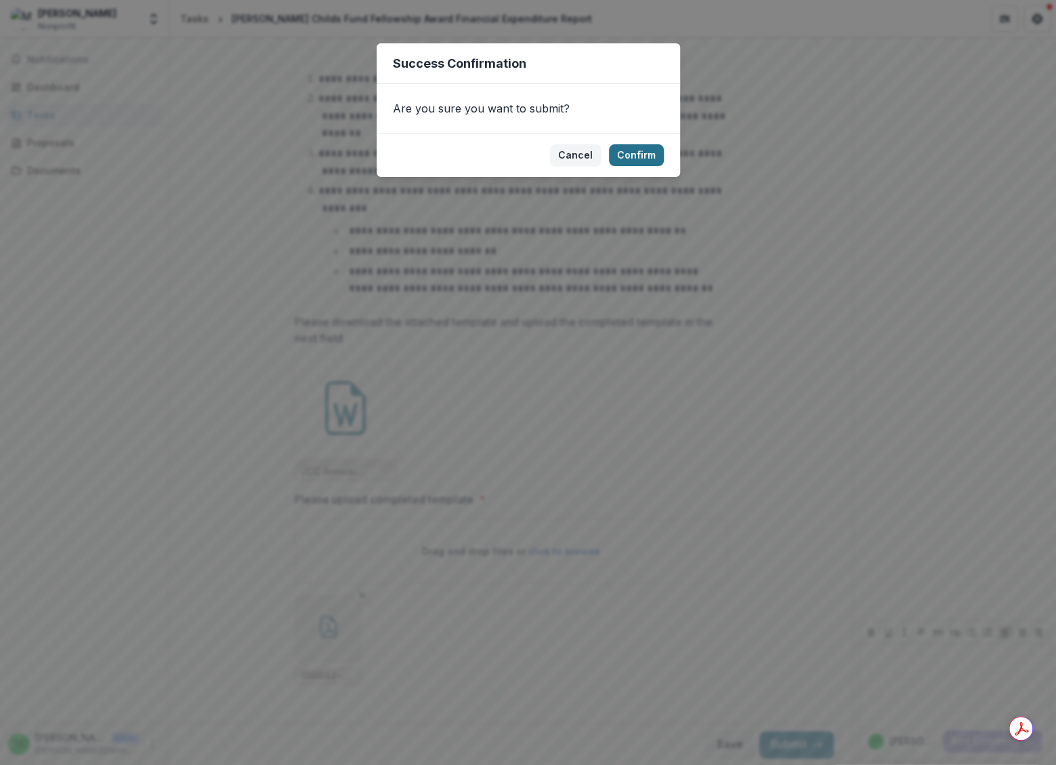
click at [644, 150] on button "Confirm" at bounding box center [636, 155] width 55 height 22
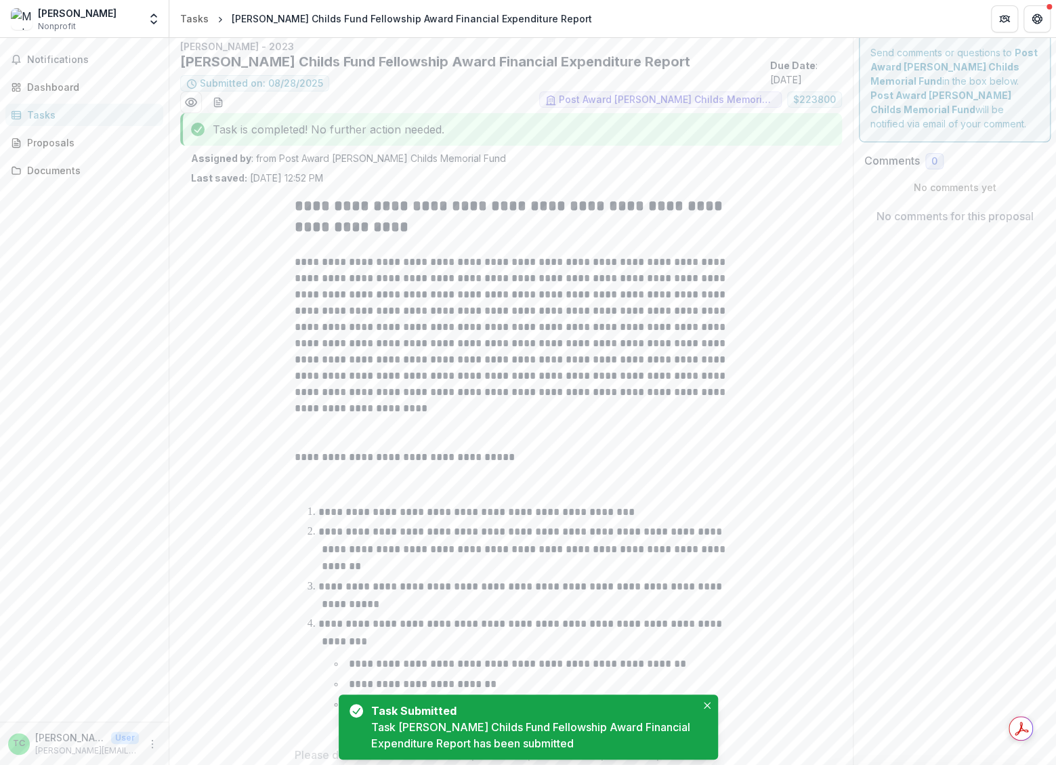
scroll to position [0, 0]
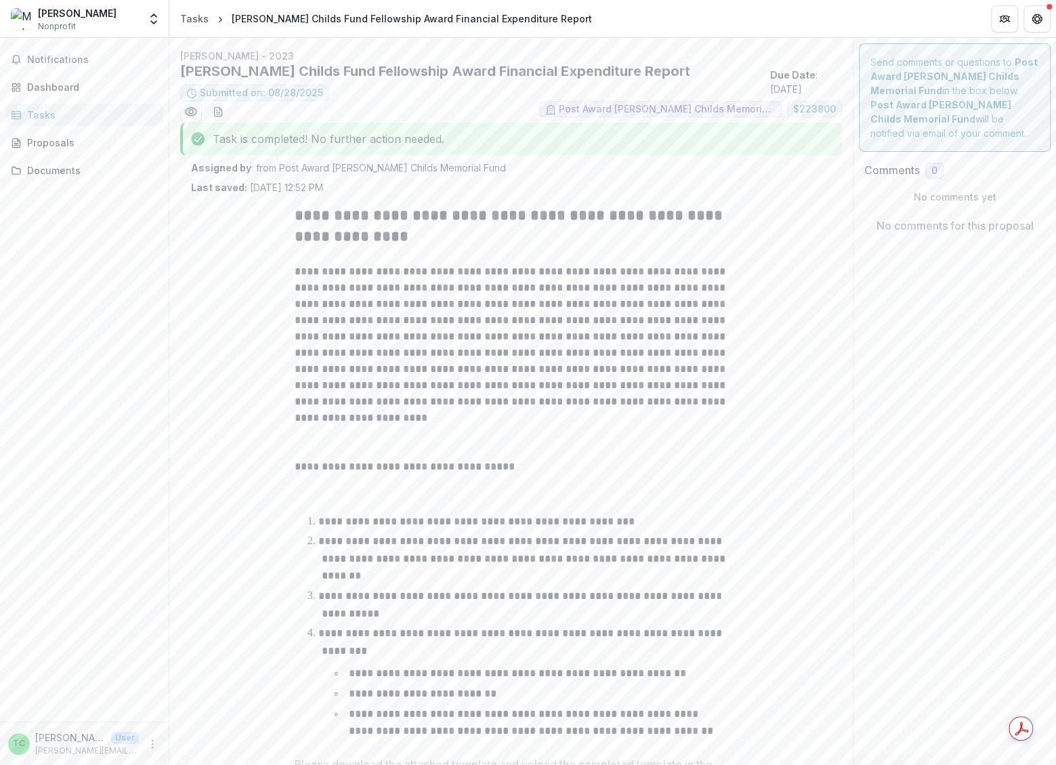
click at [76, 116] on div "Tasks" at bounding box center [89, 115] width 125 height 14
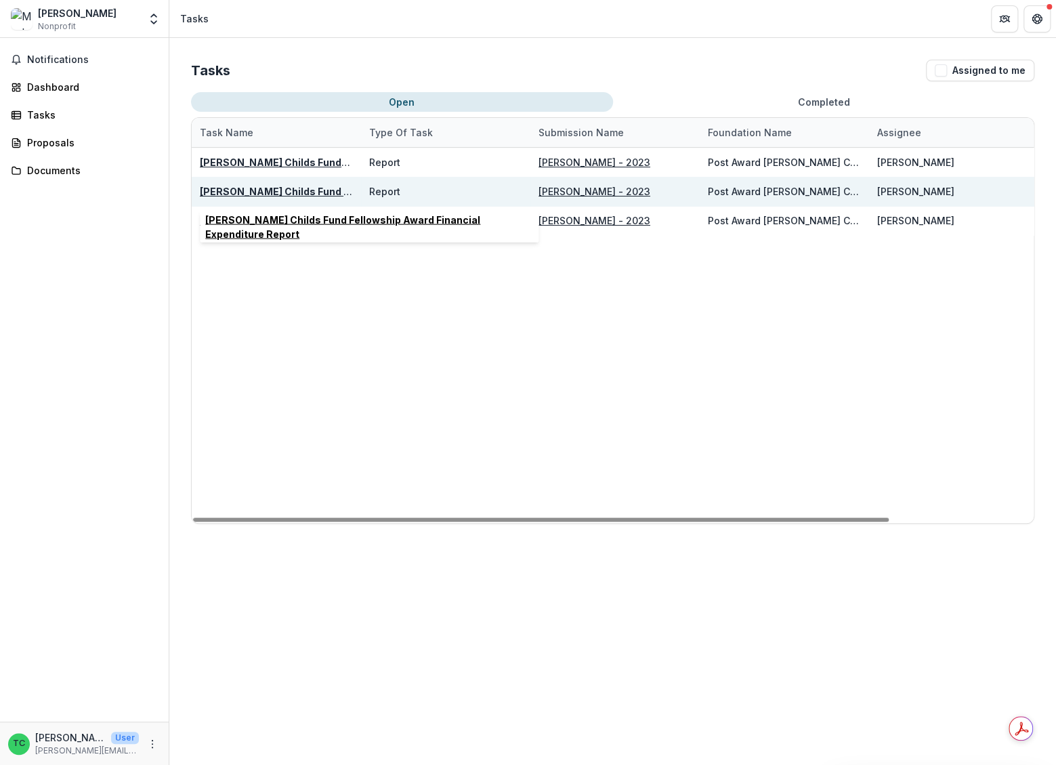
click at [288, 186] on u "[PERSON_NAME] Childs Fund Fellowship Award Financial Expenditure Report" at bounding box center [385, 192] width 371 height 12
